Goal: Obtain resource: Download file/media

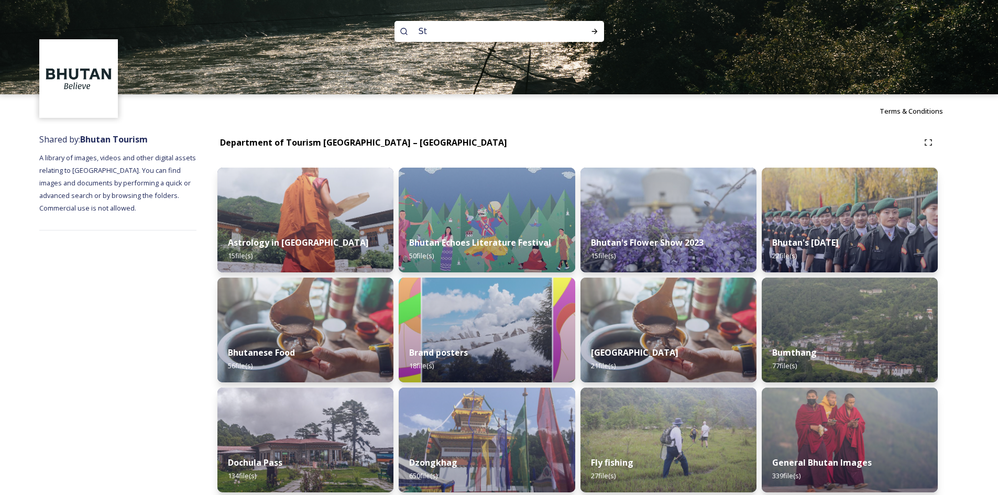
type input "S"
type input "T"
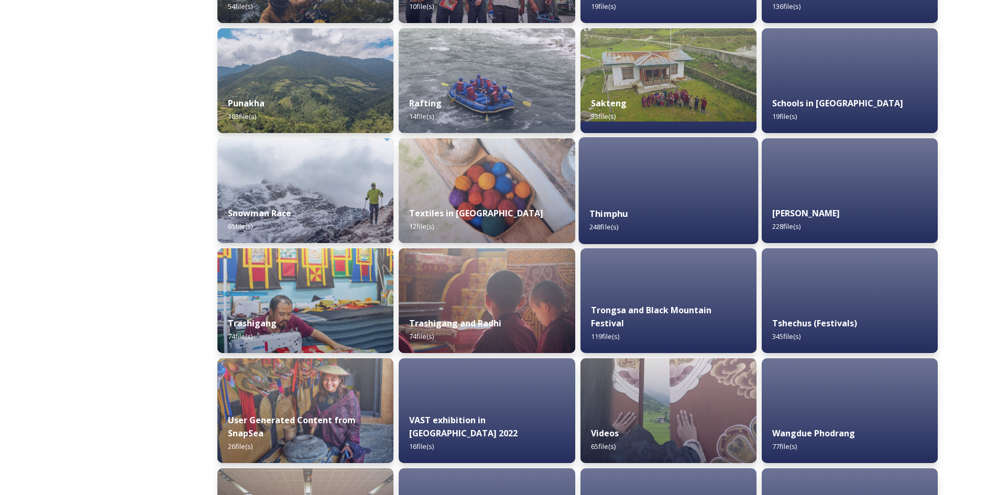
scroll to position [799, 0]
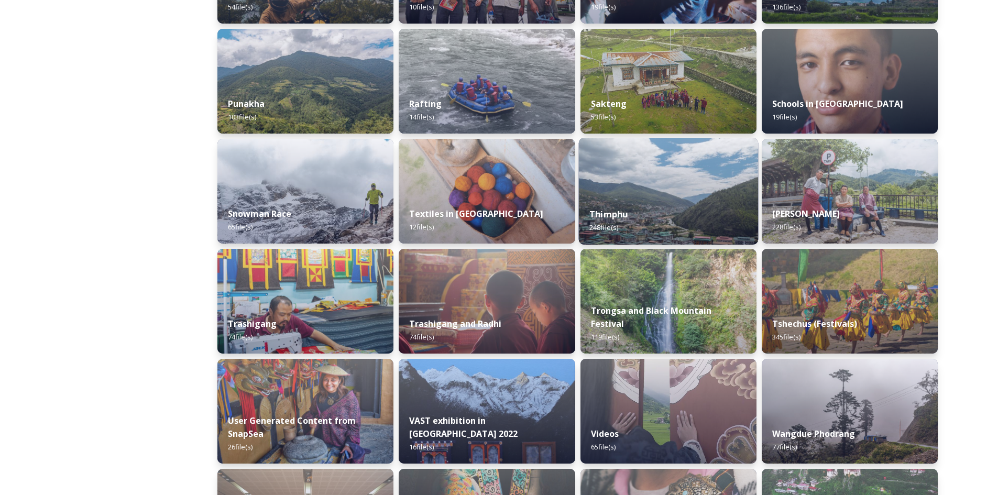
click at [648, 203] on div "Thimphu 248 file(s)" at bounding box center [668, 221] width 180 height 48
click at [649, 203] on div "Thimphu 248 file(s)" at bounding box center [668, 221] width 180 height 48
click at [622, 217] on strong "Thimphu" at bounding box center [608, 214] width 38 height 12
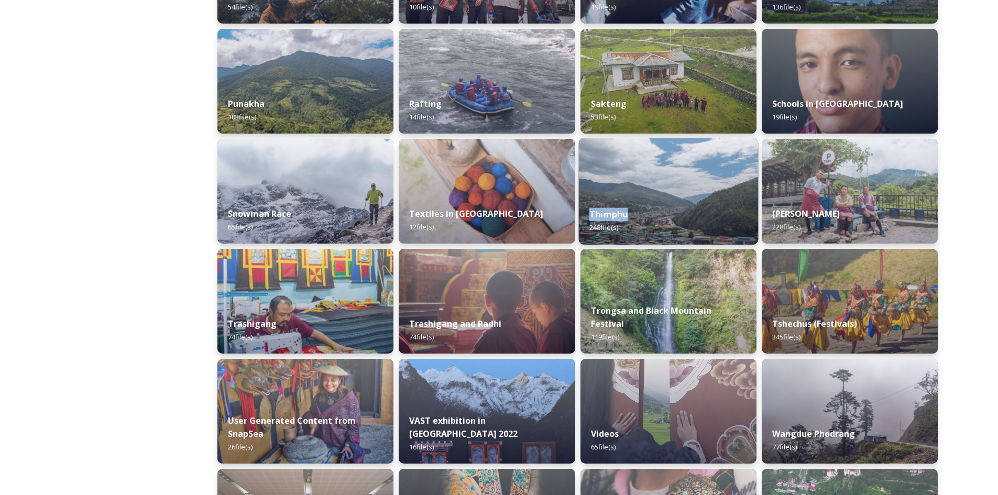
click at [678, 206] on div "Thimphu 248 file(s)" at bounding box center [668, 221] width 180 height 48
click at [692, 198] on div "Thimphu 248 file(s)" at bounding box center [668, 221] width 180 height 48
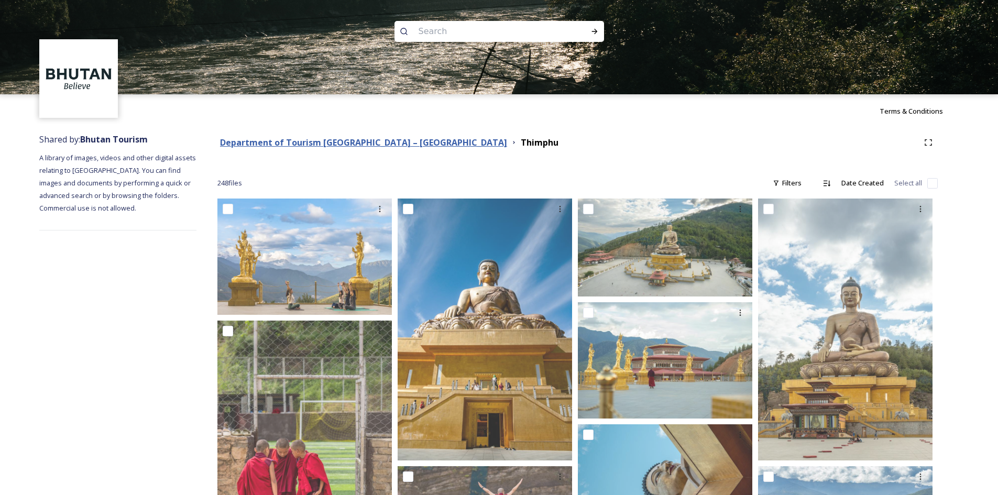
click at [258, 139] on strong "Department of Tourism [GEOGRAPHIC_DATA] – [GEOGRAPHIC_DATA]" at bounding box center [363, 143] width 287 height 12
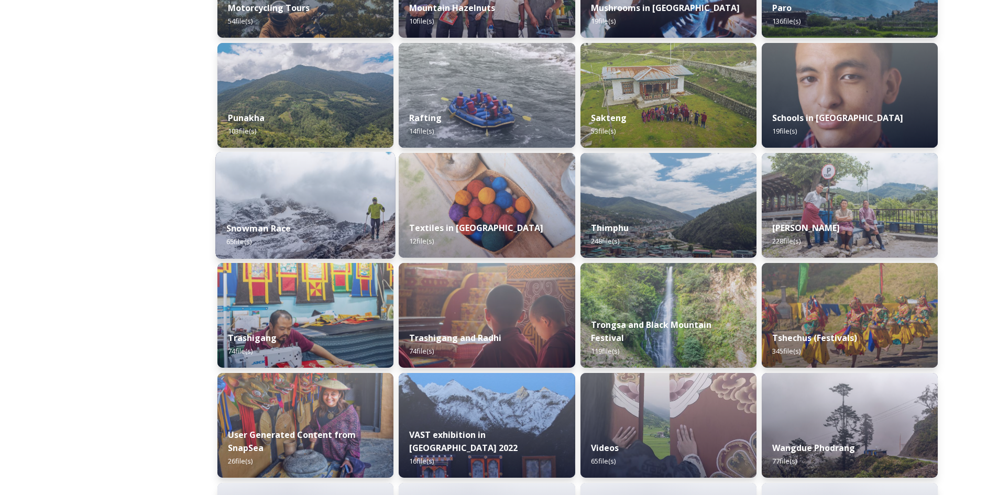
scroll to position [786, 0]
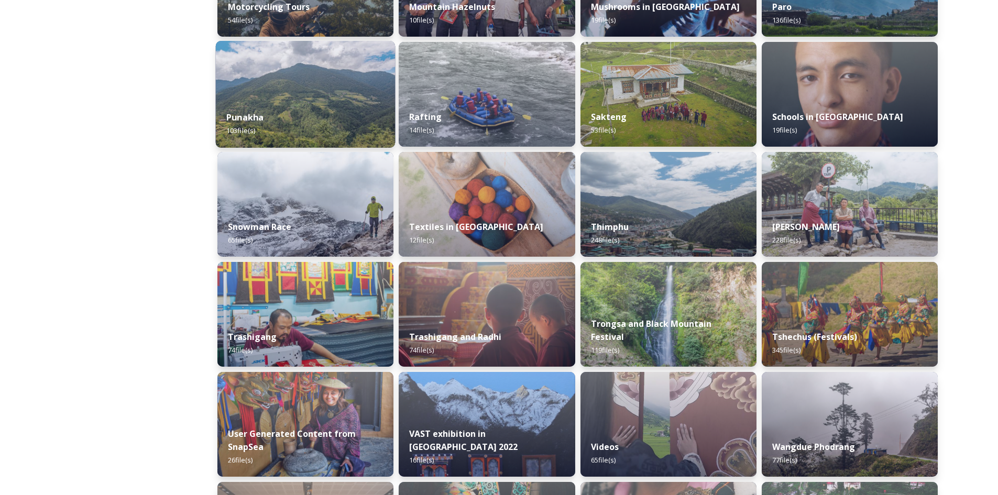
click at [322, 94] on img at bounding box center [306, 94] width 180 height 107
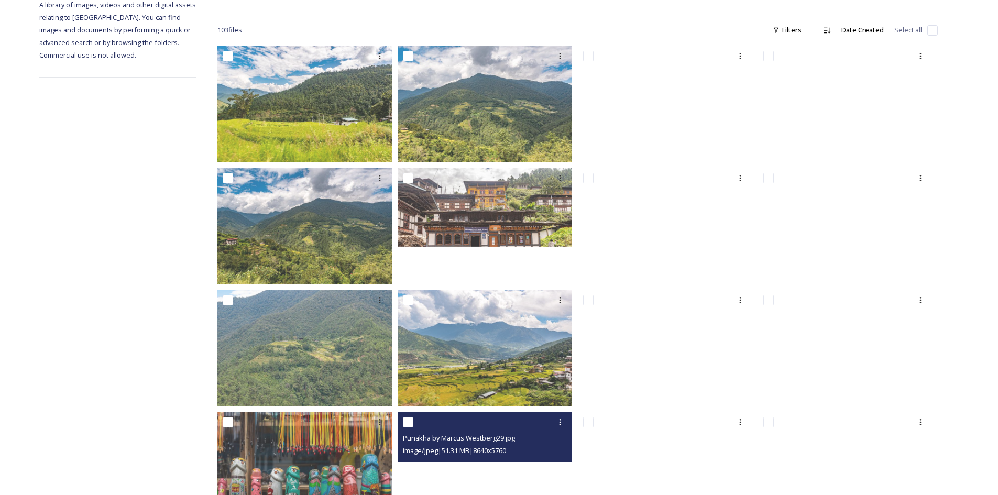
scroll to position [101, 0]
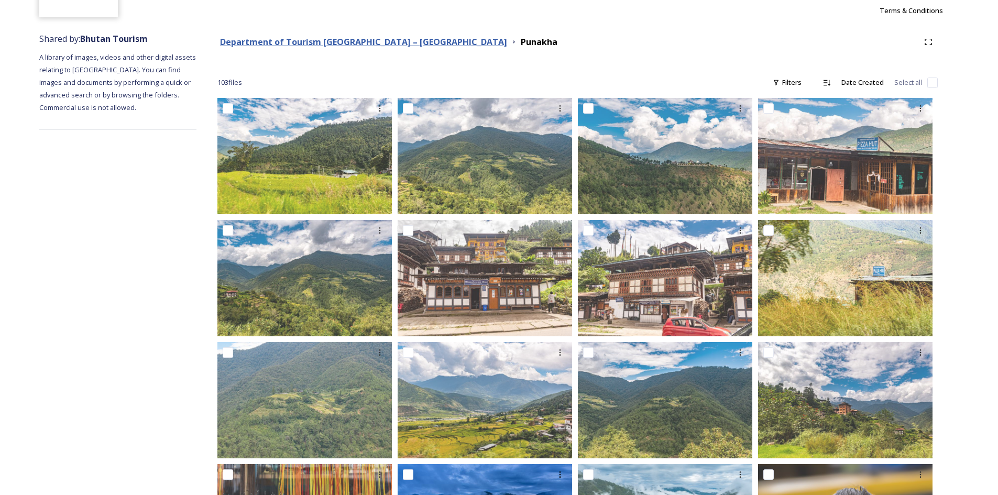
click at [283, 44] on strong "Department of Tourism [GEOGRAPHIC_DATA] – [GEOGRAPHIC_DATA]" at bounding box center [363, 42] width 287 height 12
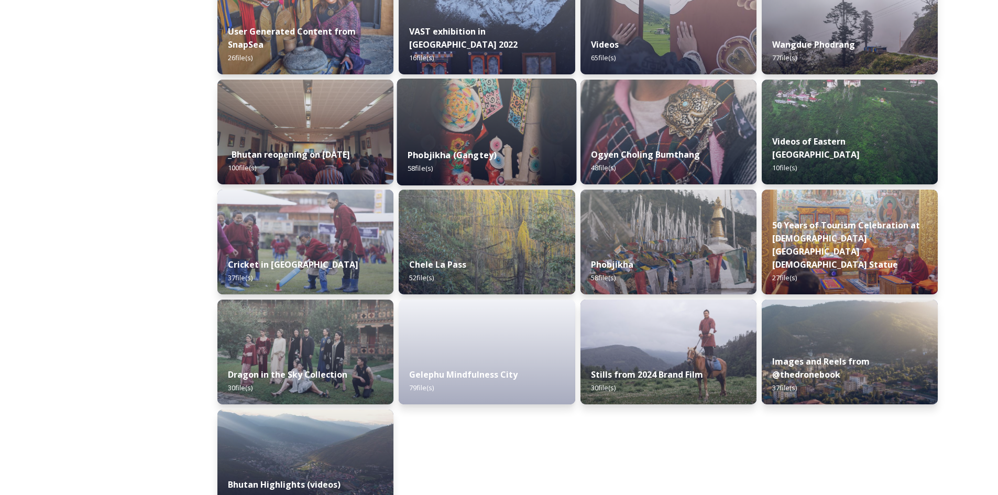
scroll to position [1205, 0]
